Goal: Task Accomplishment & Management: Complete application form

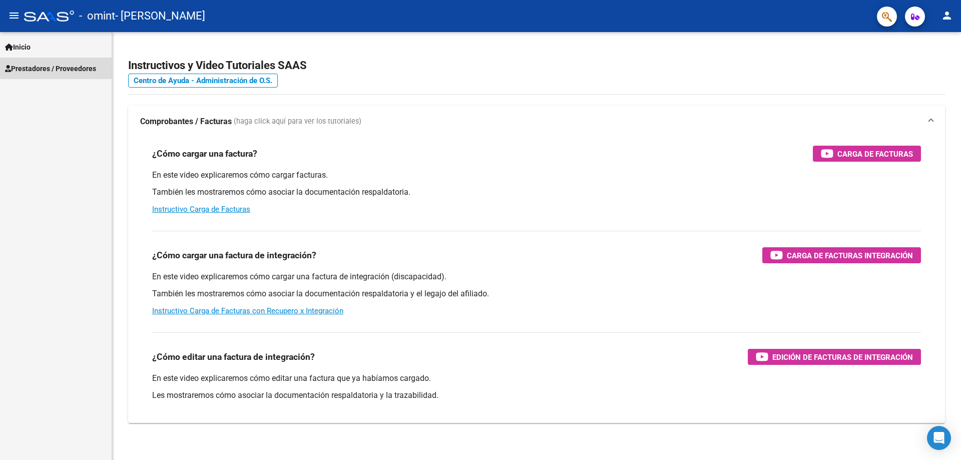
click at [89, 68] on span "Prestadores / Proveedores" at bounding box center [50, 68] width 91 height 11
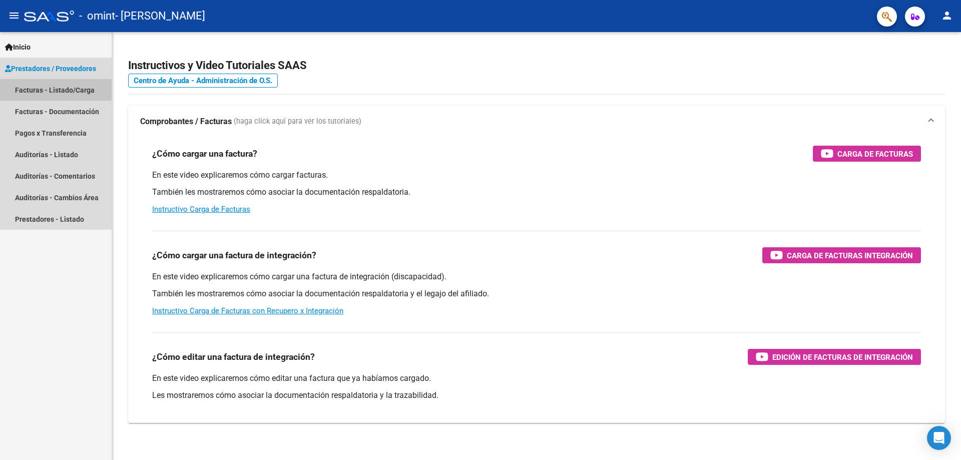
click at [59, 92] on link "Facturas - Listado/Carga" at bounding box center [56, 90] width 112 height 22
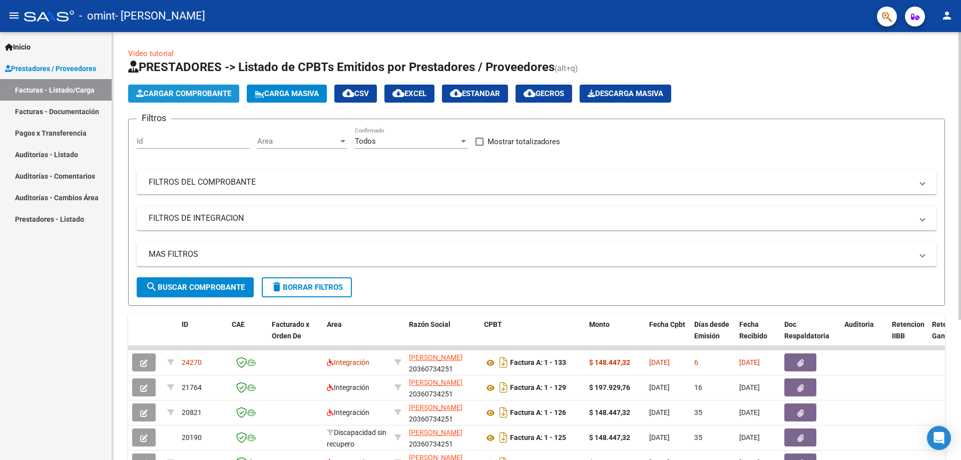
click at [210, 91] on span "Cargar Comprobante" at bounding box center [183, 93] width 95 height 9
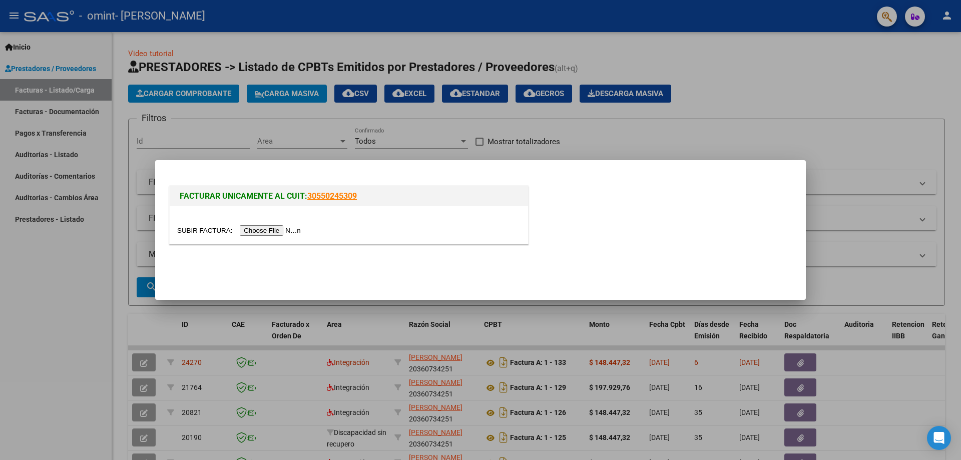
click at [279, 229] on input "file" at bounding box center [240, 230] width 127 height 11
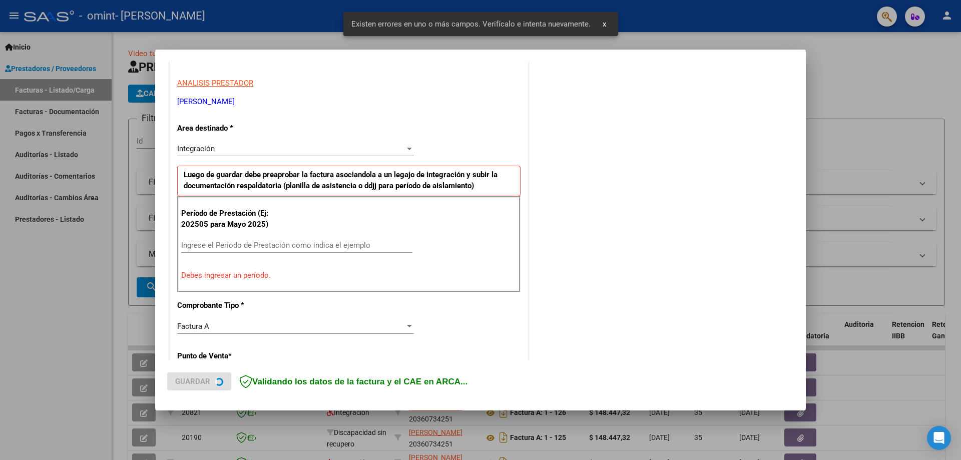
scroll to position [180, 0]
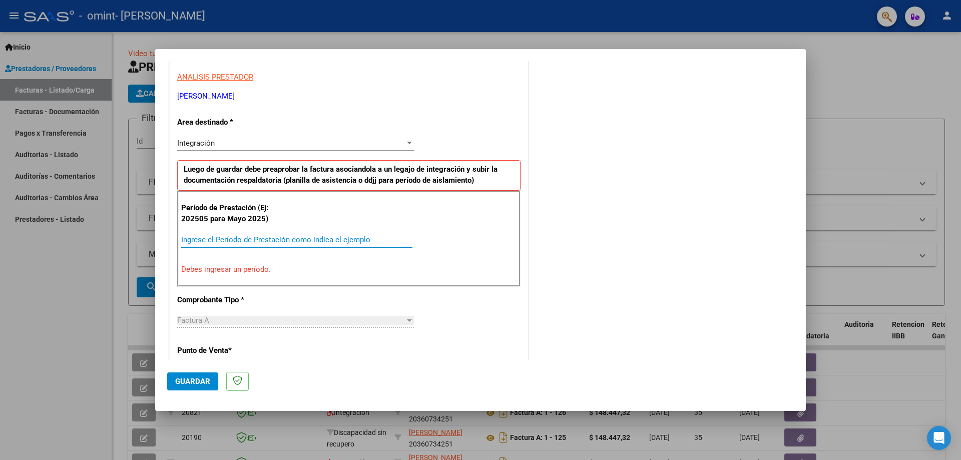
click at [248, 238] on input "Ingrese el Período de Prestación como indica el ejemplo" at bounding box center [296, 239] width 231 height 9
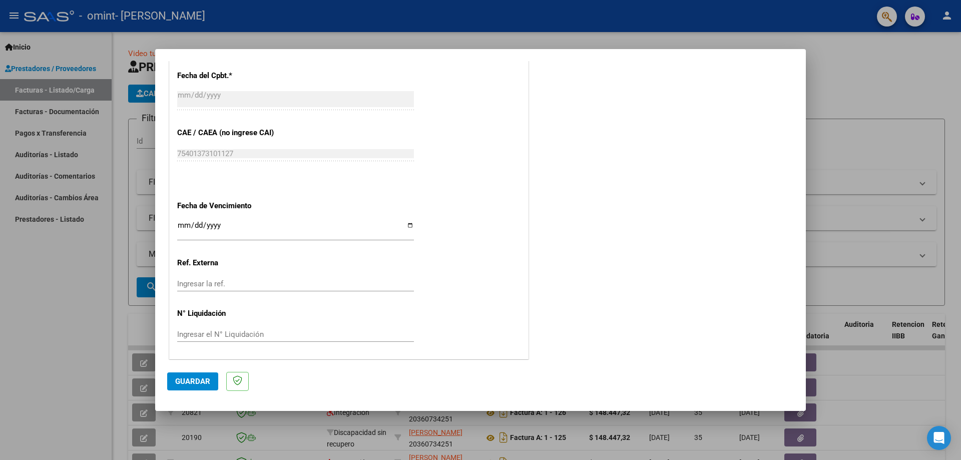
scroll to position [582, 0]
type input "202509"
click at [408, 221] on input "Ingresar la fecha" at bounding box center [295, 228] width 237 height 16
type input "[DATE]"
click at [200, 379] on span "Guardar" at bounding box center [192, 381] width 35 height 9
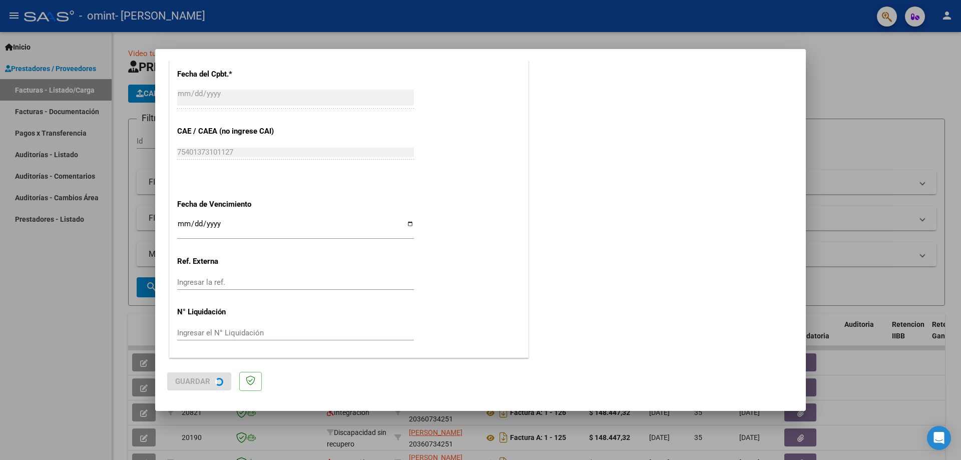
scroll to position [0, 0]
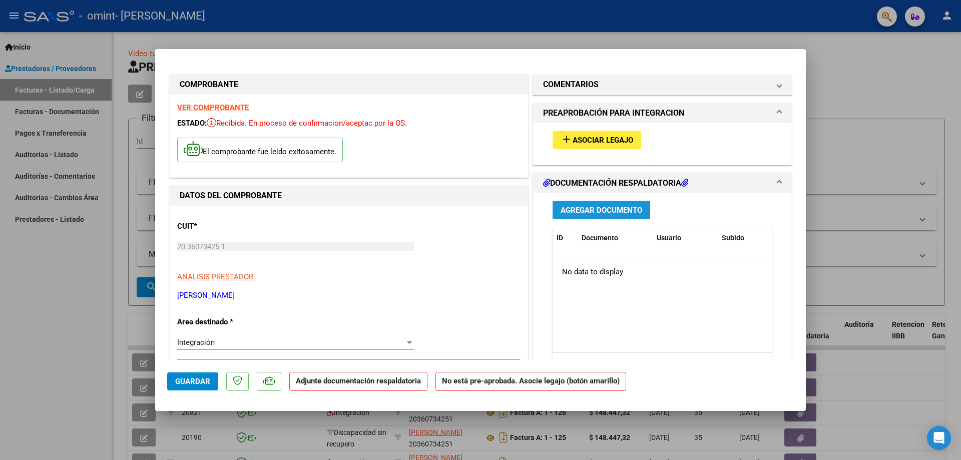
click at [588, 209] on span "Agregar Documento" at bounding box center [601, 210] width 82 height 9
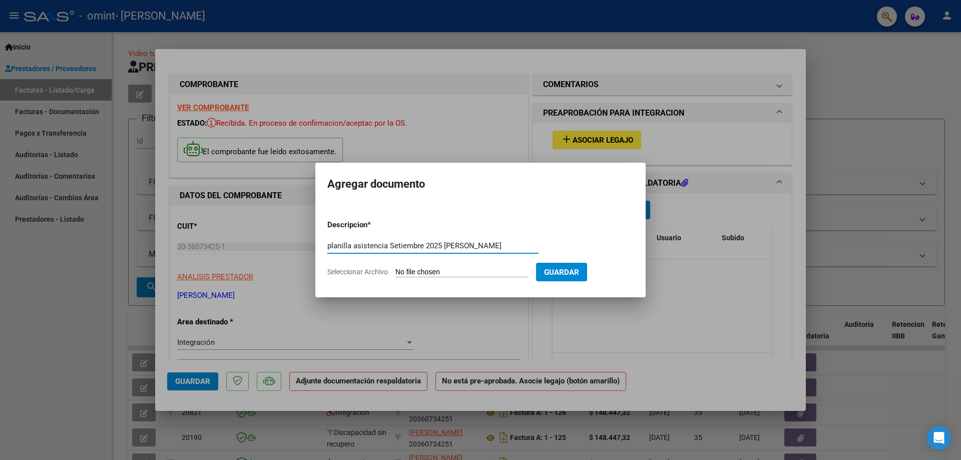
type input "planilla asistencia Setiembre 2025 [PERSON_NAME]"
click at [579, 270] on span "Guardar" at bounding box center [561, 272] width 35 height 9
click at [577, 271] on span "Guardar" at bounding box center [561, 272] width 35 height 9
click at [565, 311] on div at bounding box center [480, 230] width 961 height 460
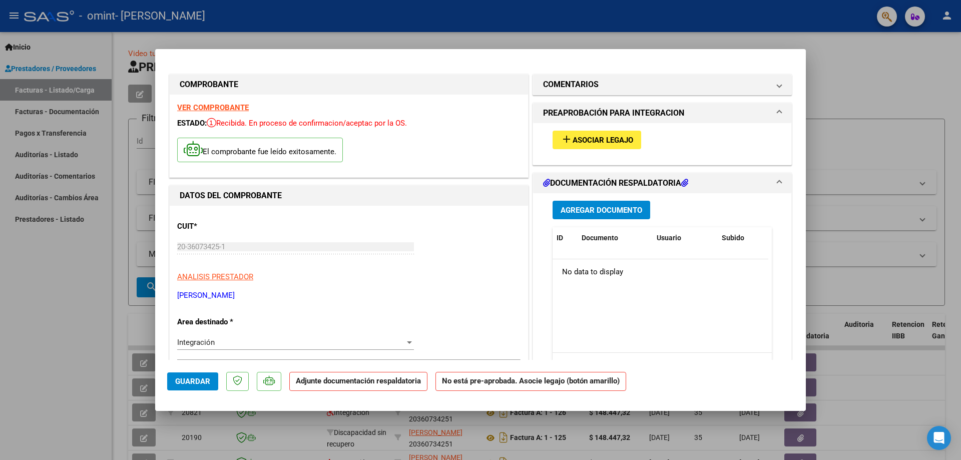
click at [904, 100] on div at bounding box center [480, 230] width 961 height 460
type input "$ 0,00"
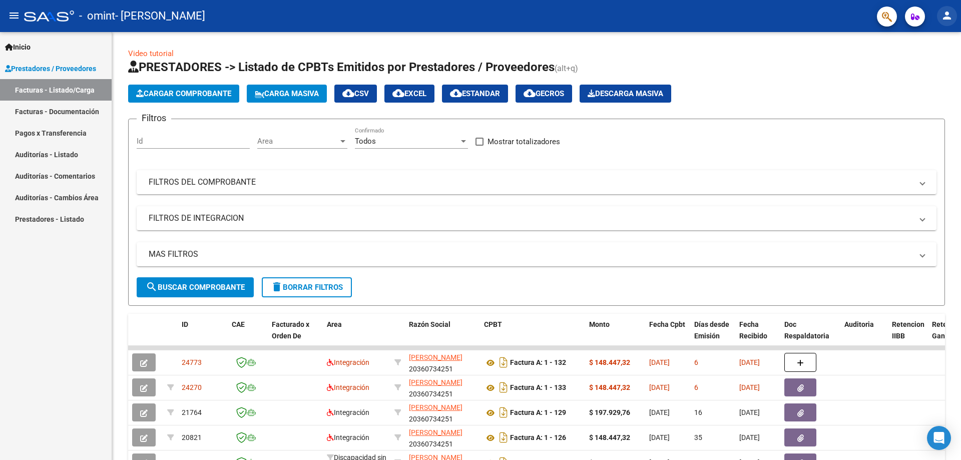
click at [946, 17] on mat-icon "person" at bounding box center [946, 16] width 12 height 12
click at [935, 65] on button "exit_to_app Salir" at bounding box center [925, 66] width 61 height 24
